Goal: Information Seeking & Learning: Check status

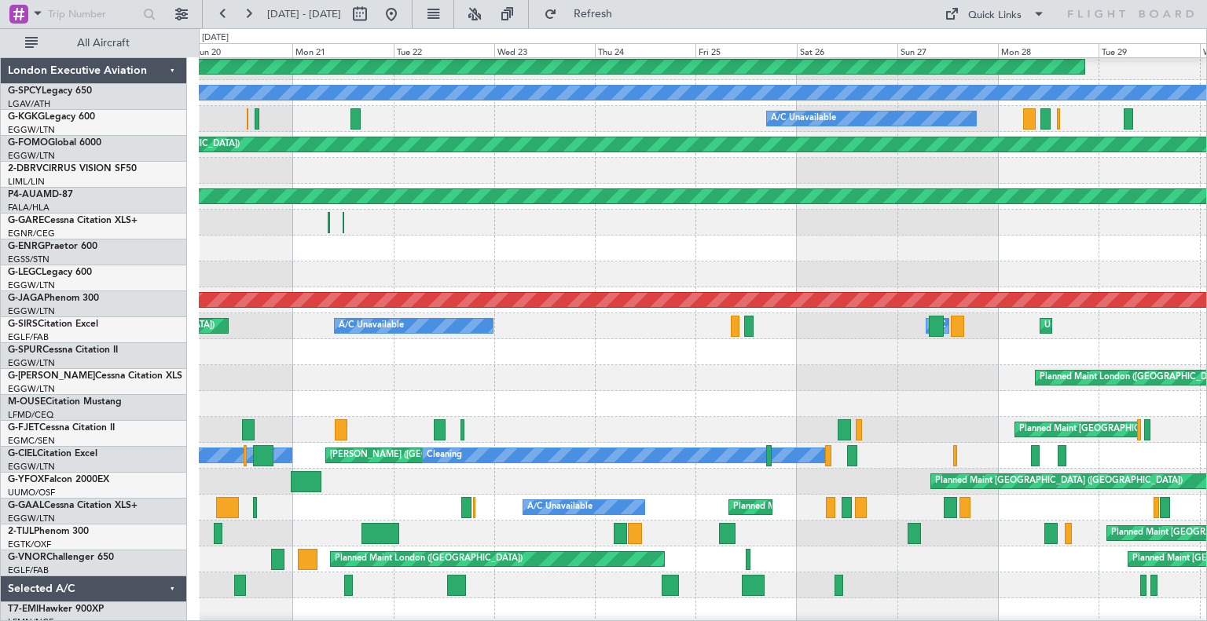
scroll to position [185, 0]
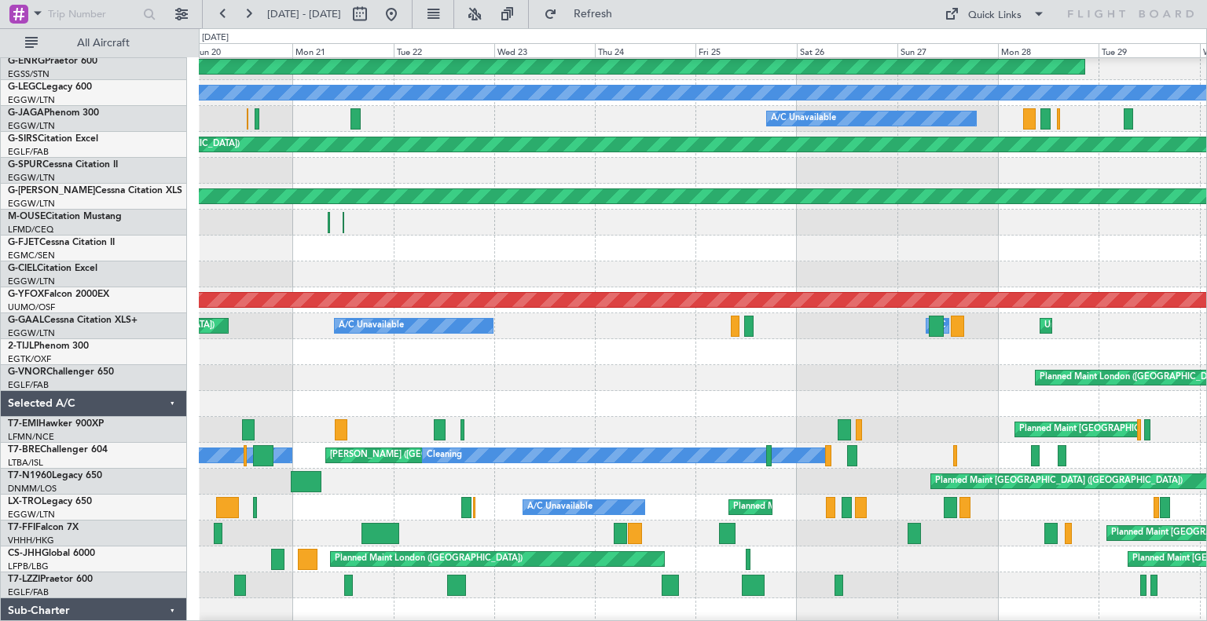
click at [412, 13] on fb-range-datepicker "[DATE] - [DATE]" at bounding box center [307, 14] width 211 height 28
click at [404, 12] on button at bounding box center [391, 14] width 25 height 25
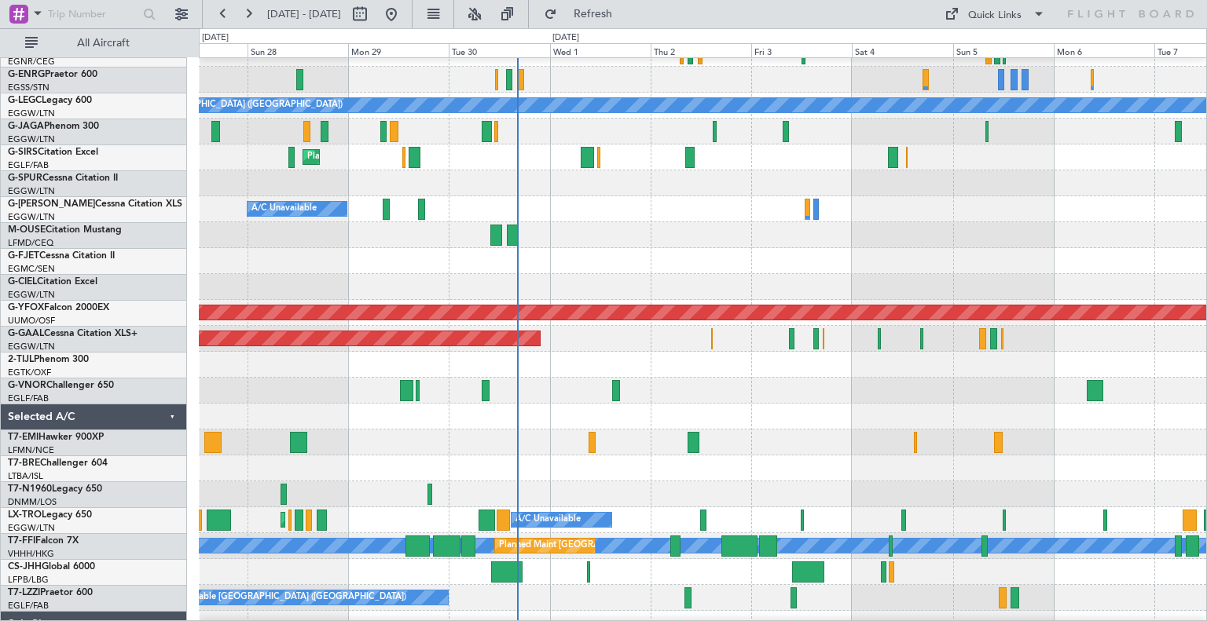
scroll to position [171, 0]
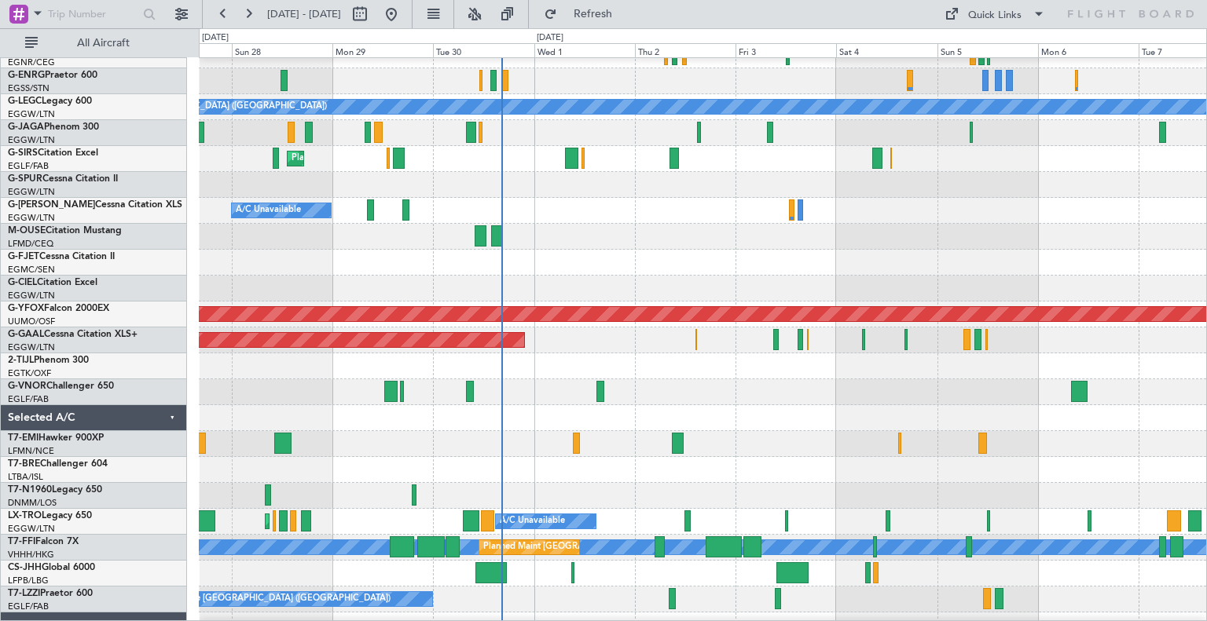
click at [647, 240] on div at bounding box center [702, 237] width 1007 height 26
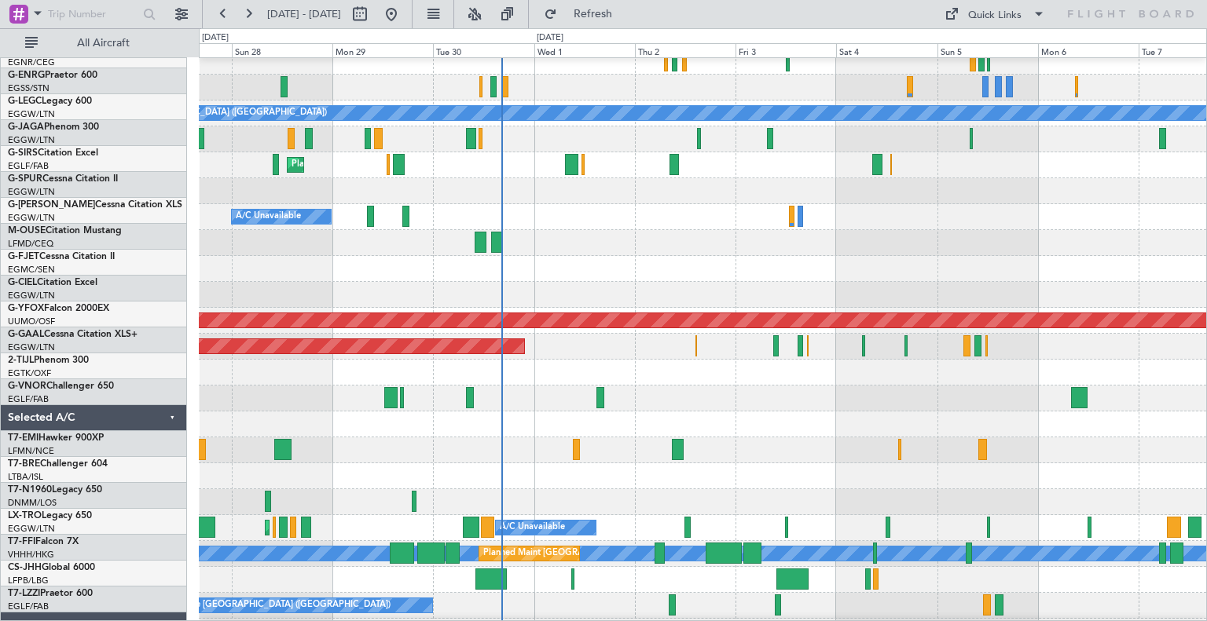
scroll to position [60, 0]
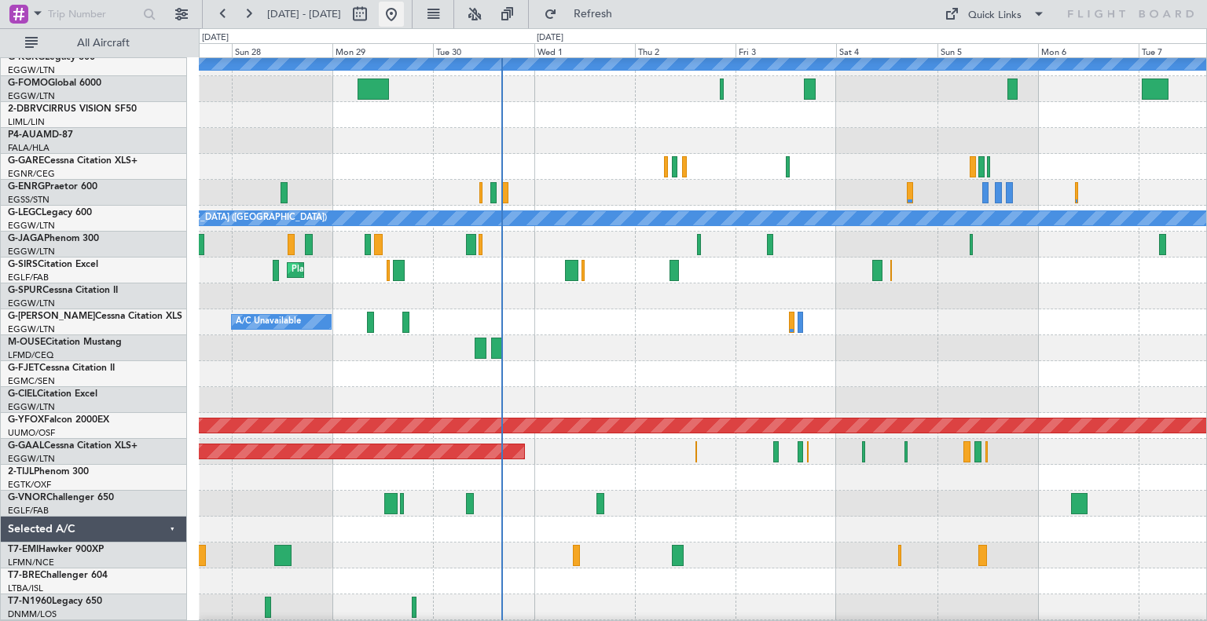
click at [404, 4] on button at bounding box center [391, 14] width 25 height 25
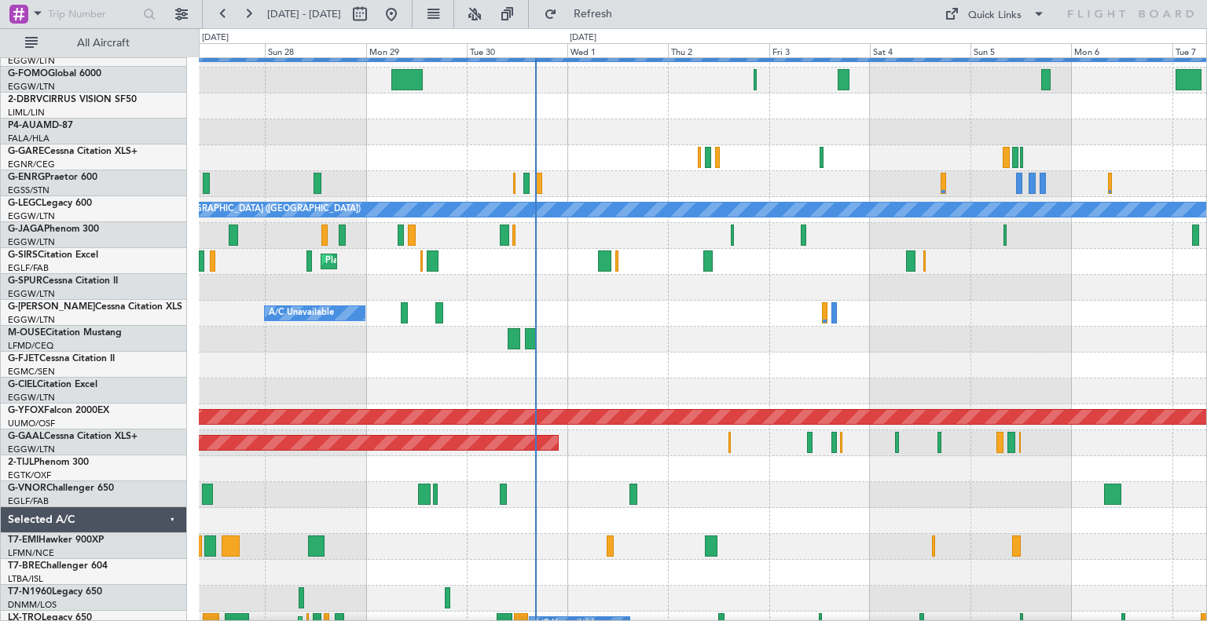
click at [691, 508] on div "Planned Maint [GEOGRAPHIC_DATA] A/C Unavailable [GEOGRAPHIC_DATA] (Ataturk) Unp…" at bounding box center [702, 392] width 1007 height 804
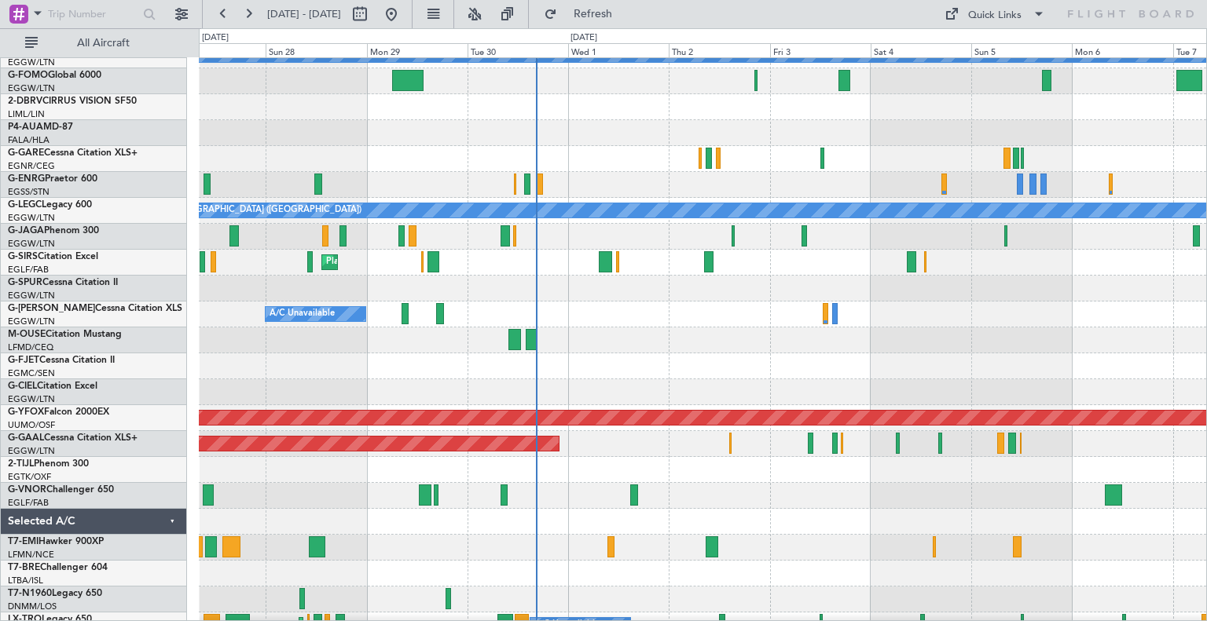
click at [1044, 489] on div "Planned Maint [GEOGRAPHIC_DATA] ([GEOGRAPHIC_DATA])" at bounding box center [702, 496] width 1007 height 26
click at [956, 507] on div "Planned Maint [GEOGRAPHIC_DATA] ([GEOGRAPHIC_DATA])" at bounding box center [702, 496] width 1007 height 26
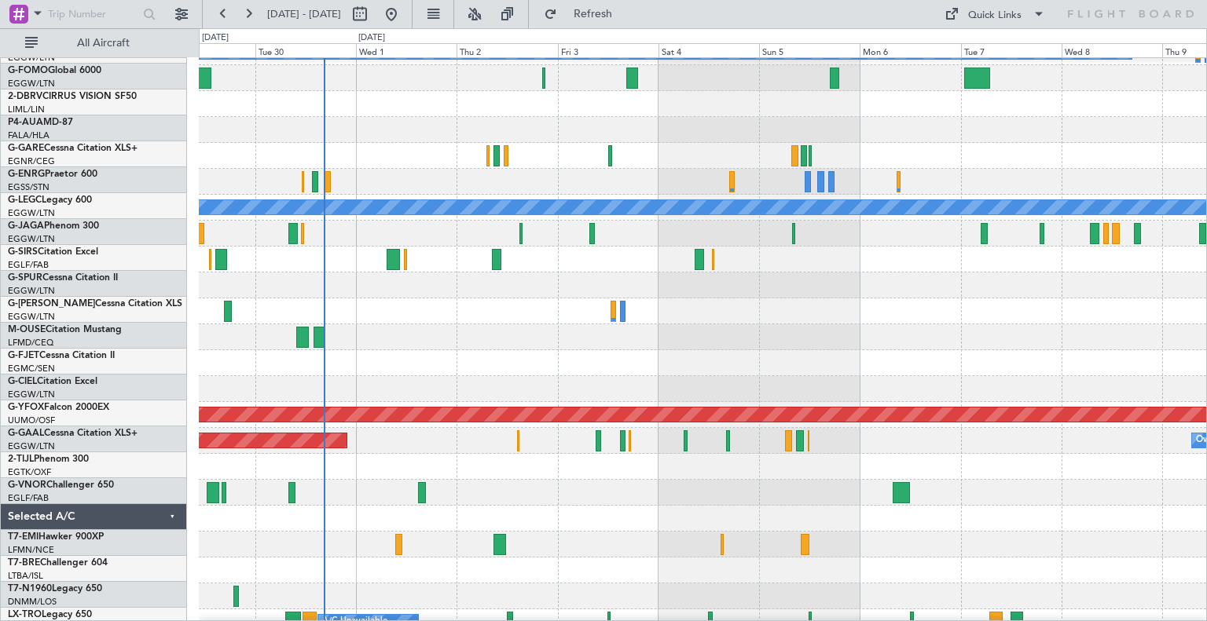
scroll to position [70, 0]
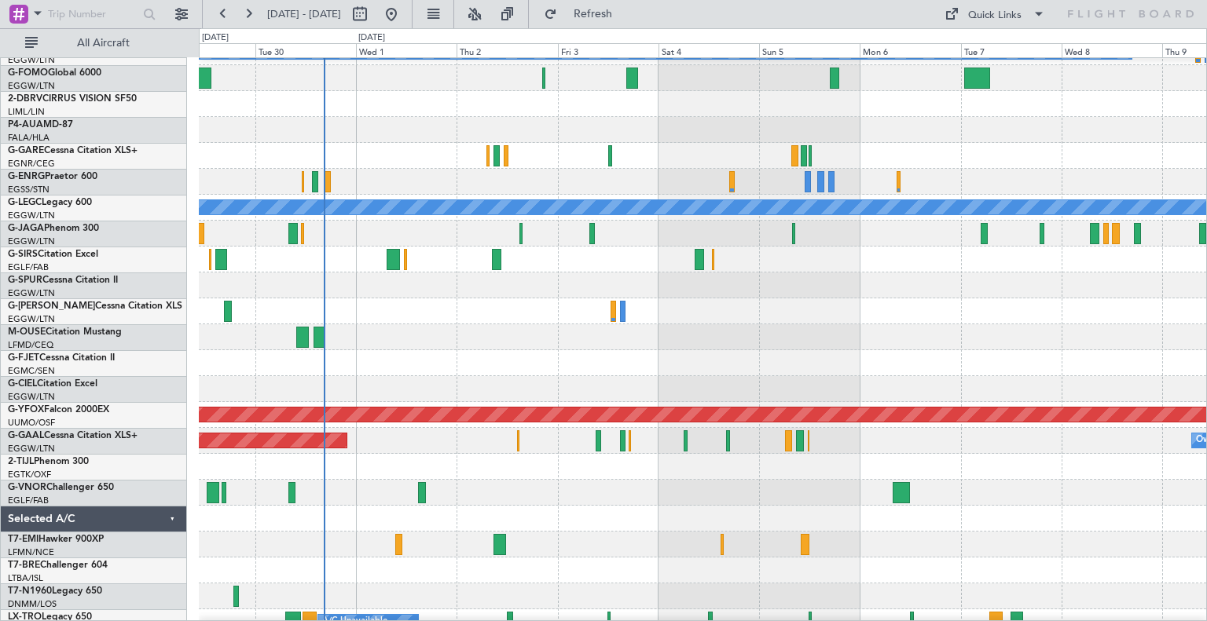
click at [754, 493] on div at bounding box center [702, 493] width 1007 height 26
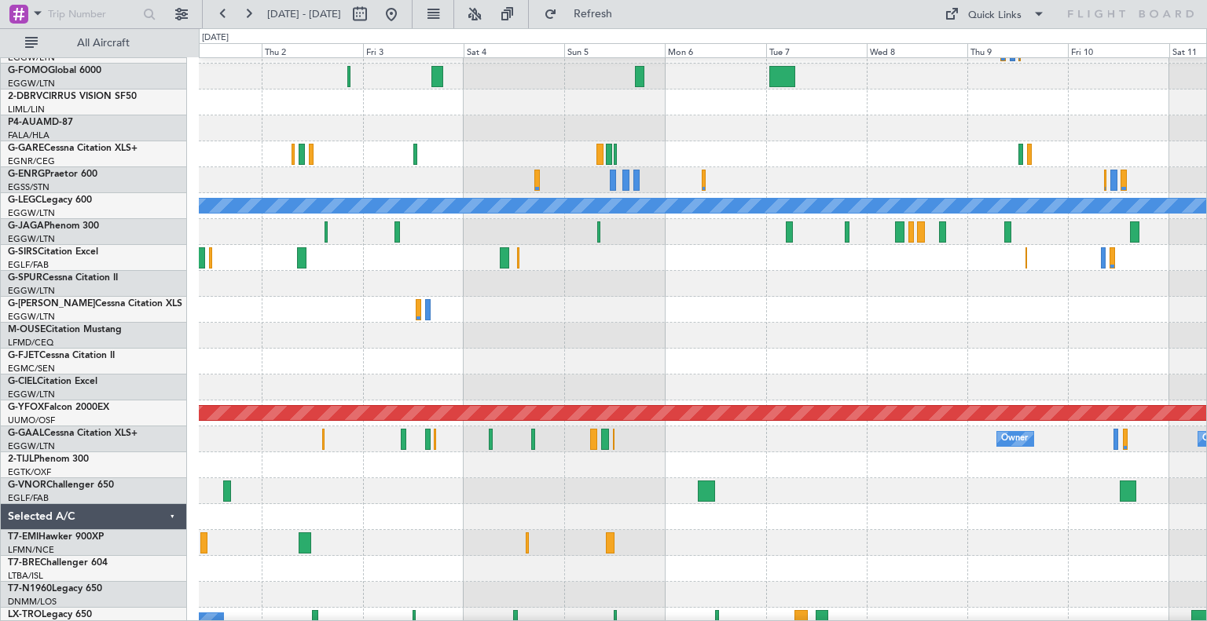
scroll to position [123, 0]
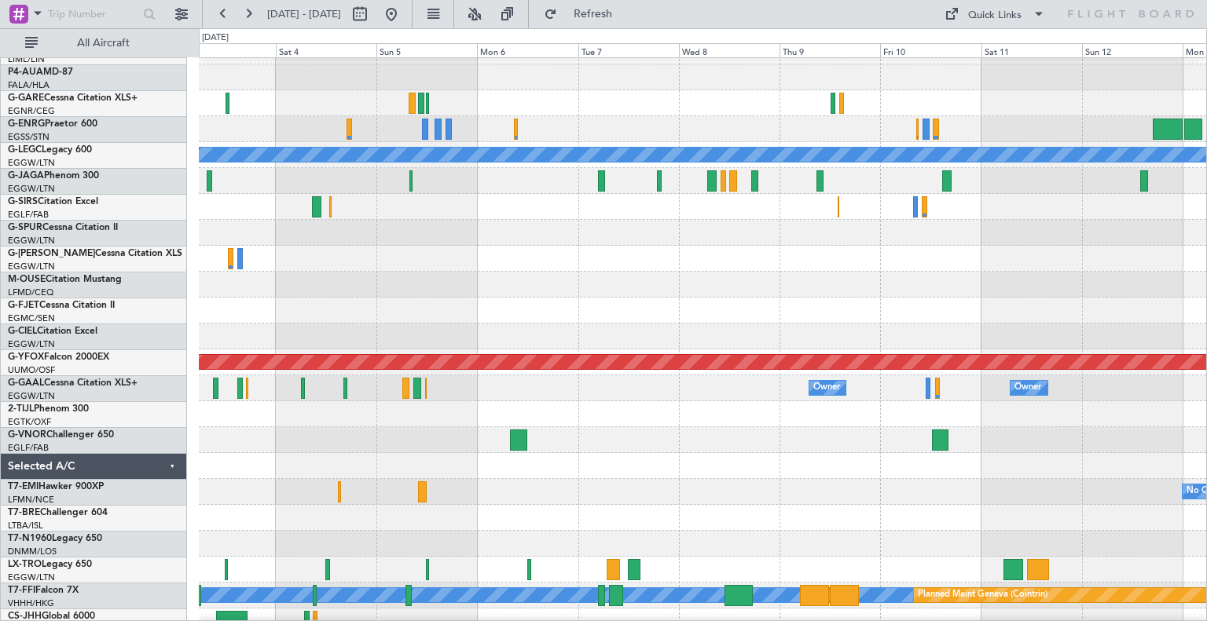
click at [191, 451] on div "A/C Unavailable [GEOGRAPHIC_DATA] ([GEOGRAPHIC_DATA]) AOG Maint Ostafyevo Owner…" at bounding box center [603, 324] width 1207 height 593
click at [764, 467] on div at bounding box center [702, 466] width 1007 height 26
click at [837, 454] on div at bounding box center [702, 466] width 1007 height 26
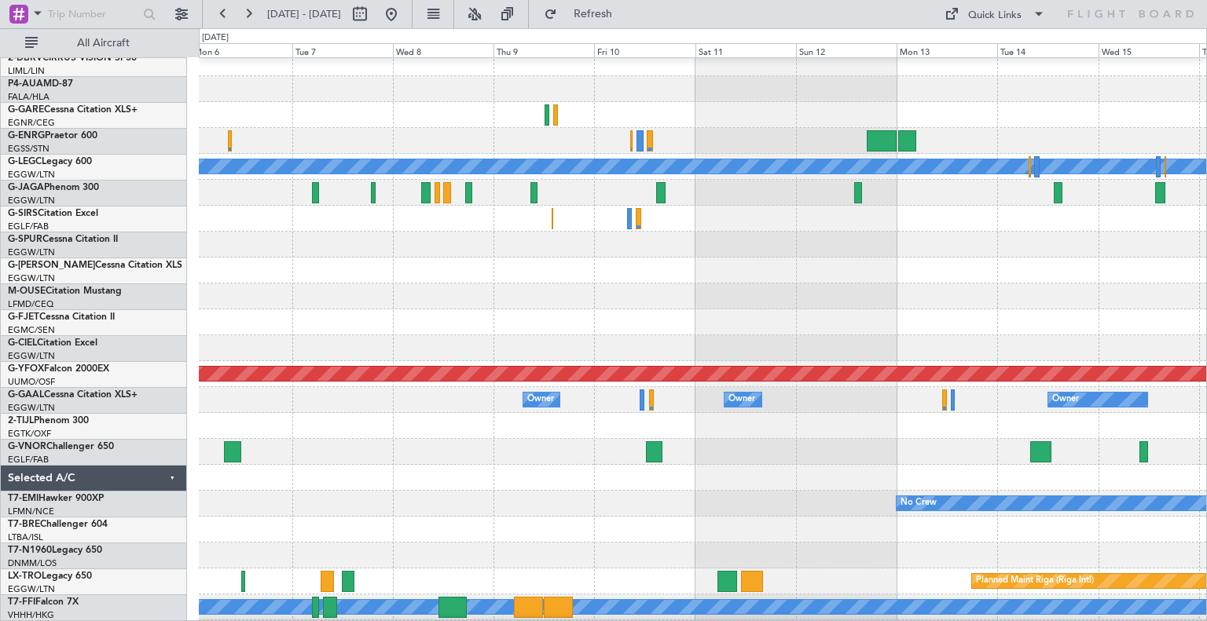
click at [588, 465] on div at bounding box center [702, 478] width 1007 height 26
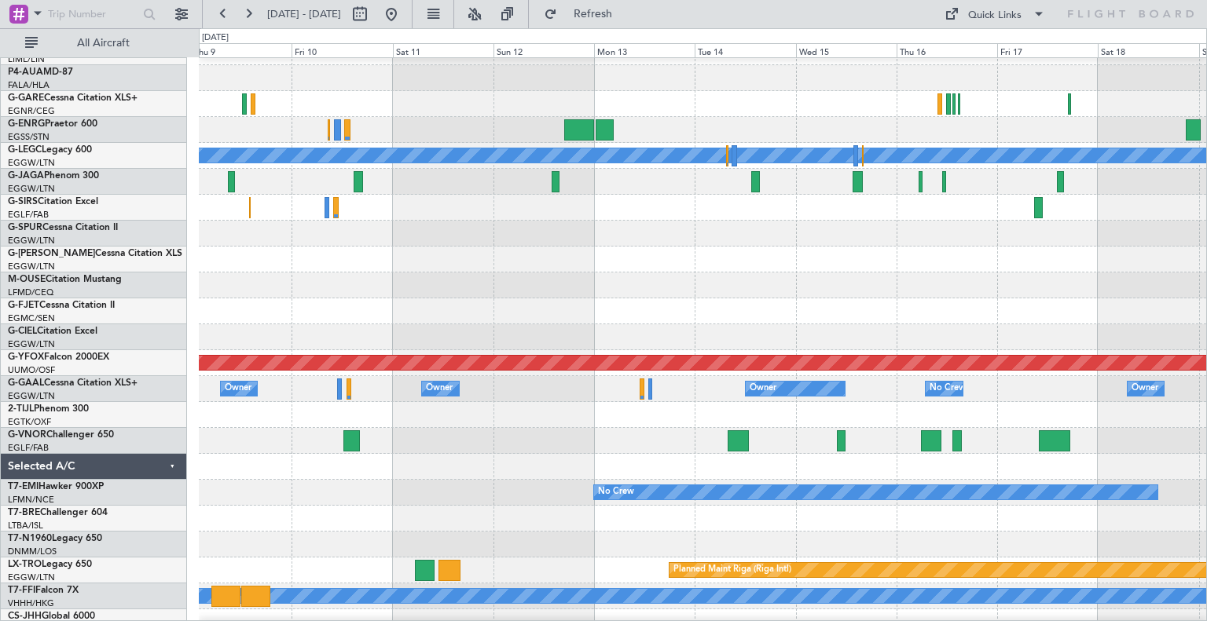
scroll to position [121, 0]
click at [642, 454] on div at bounding box center [702, 441] width 1007 height 26
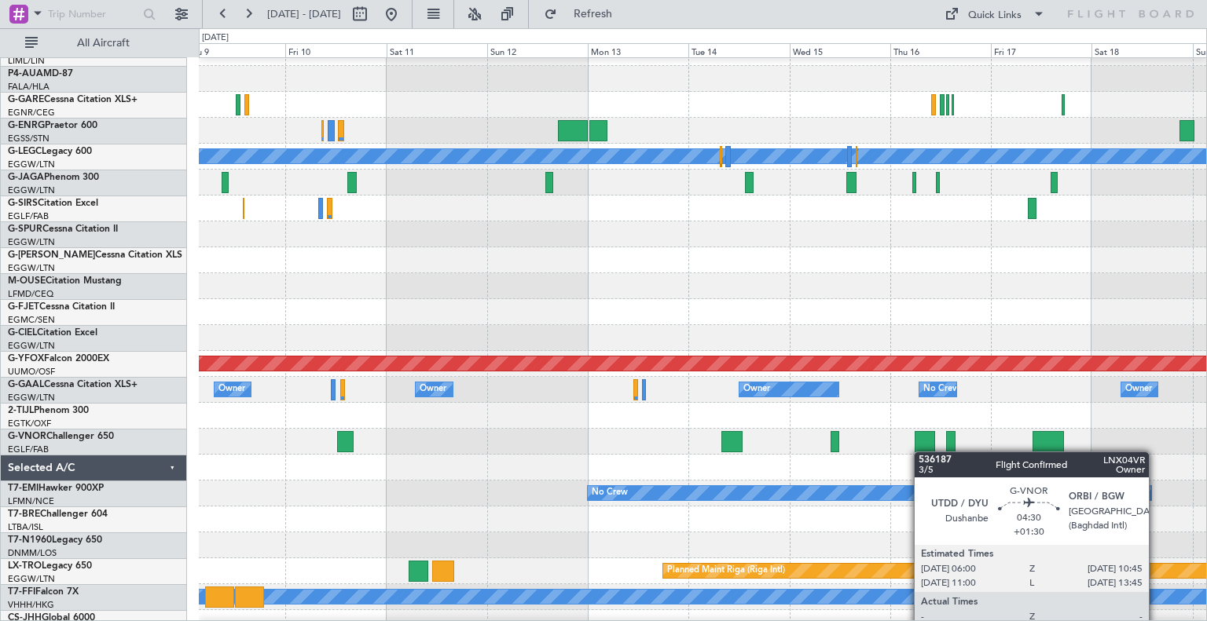
click at [922, 452] on div at bounding box center [925, 441] width 20 height 21
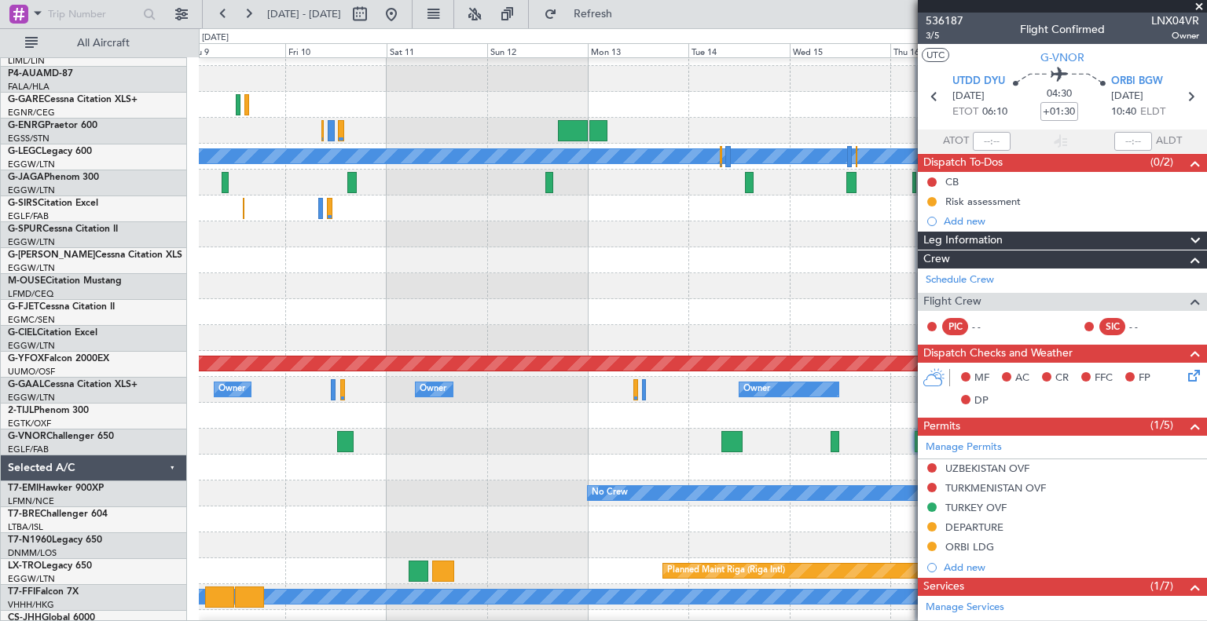
click at [1200, 6] on span at bounding box center [1199, 7] width 16 height 14
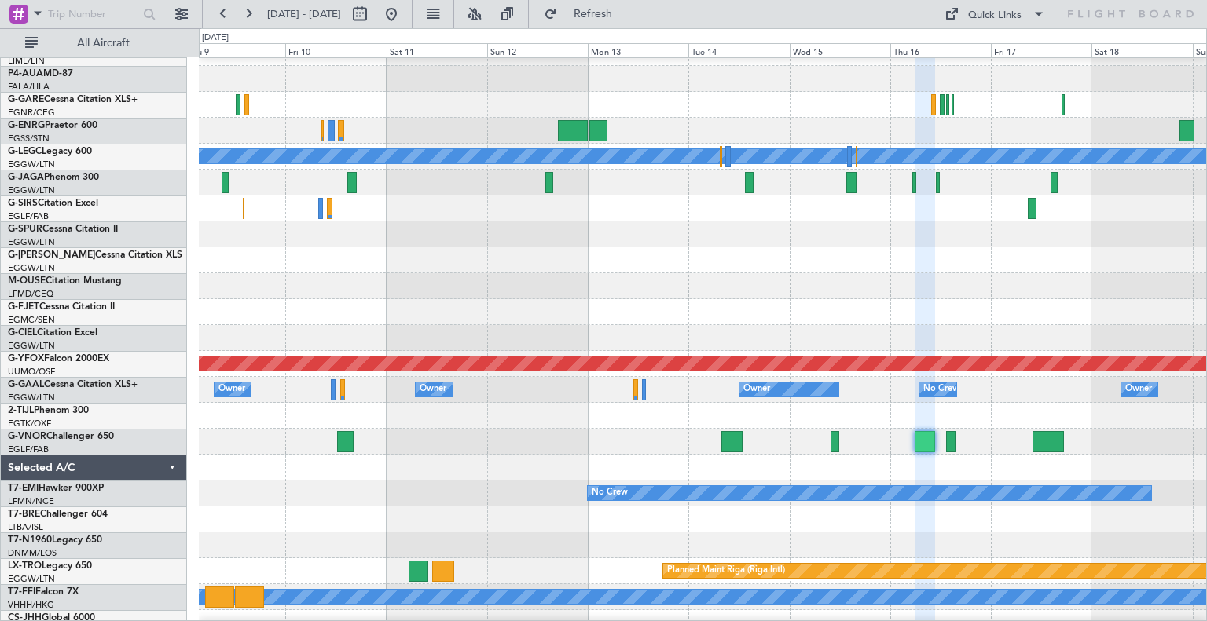
type input "0"
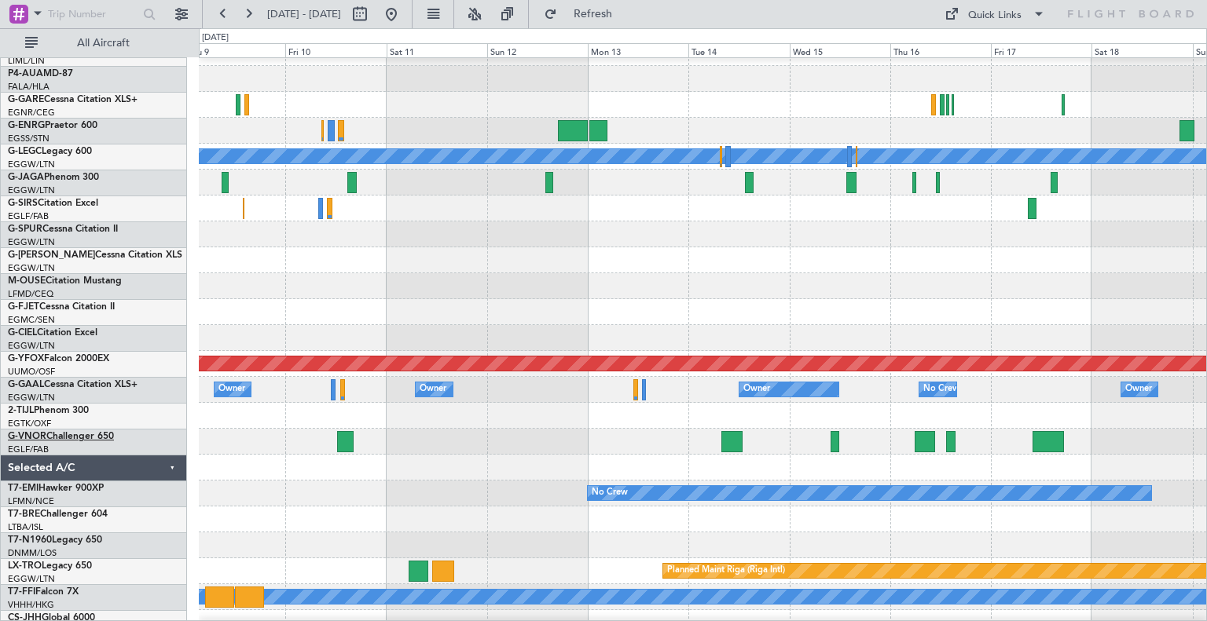
click at [98, 434] on link "G-VNOR Challenger 650" at bounding box center [61, 436] width 106 height 9
